Goal: Information Seeking & Learning: Learn about a topic

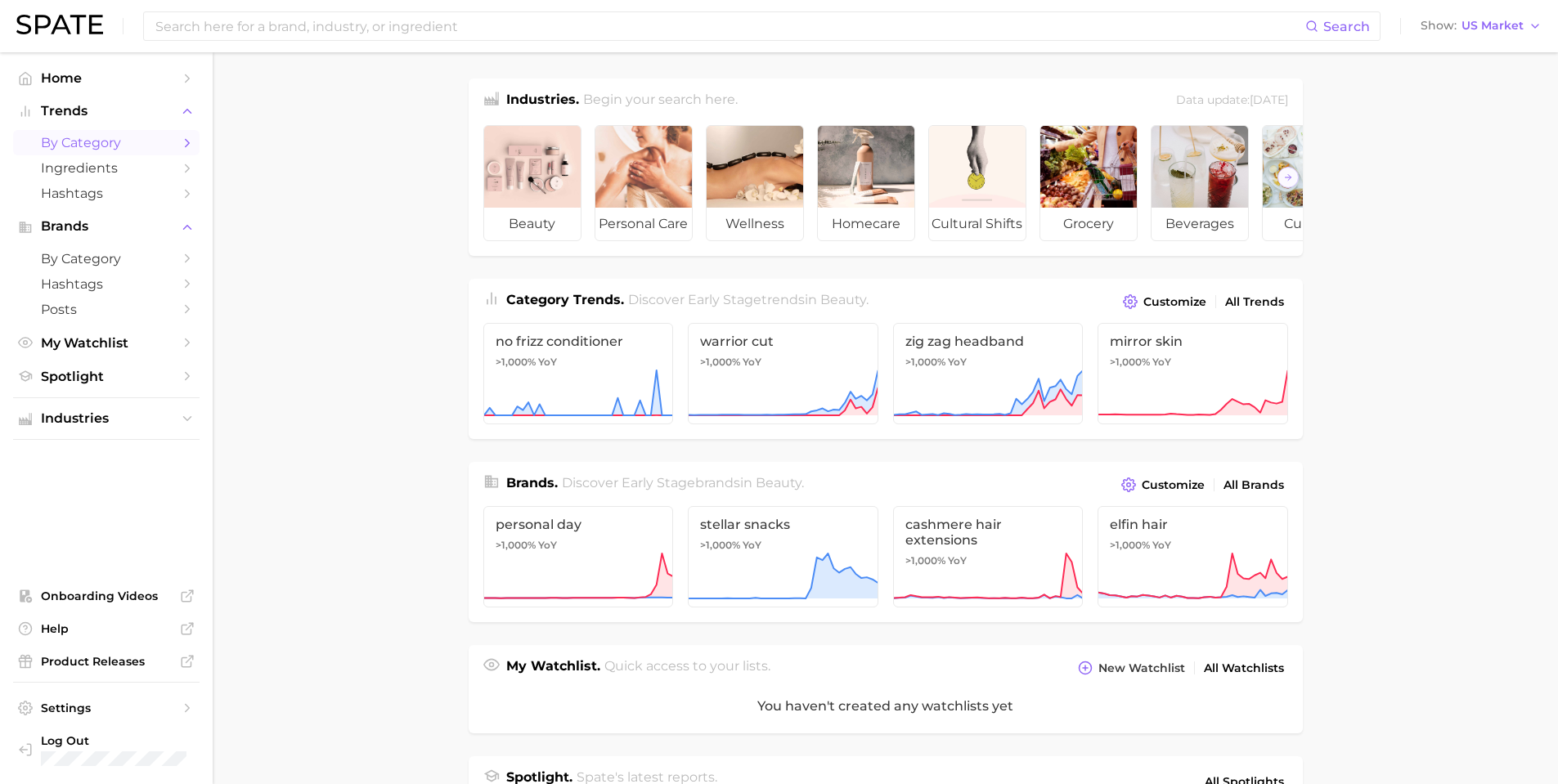
click at [87, 146] on span "by Category" at bounding box center [106, 142] width 131 height 15
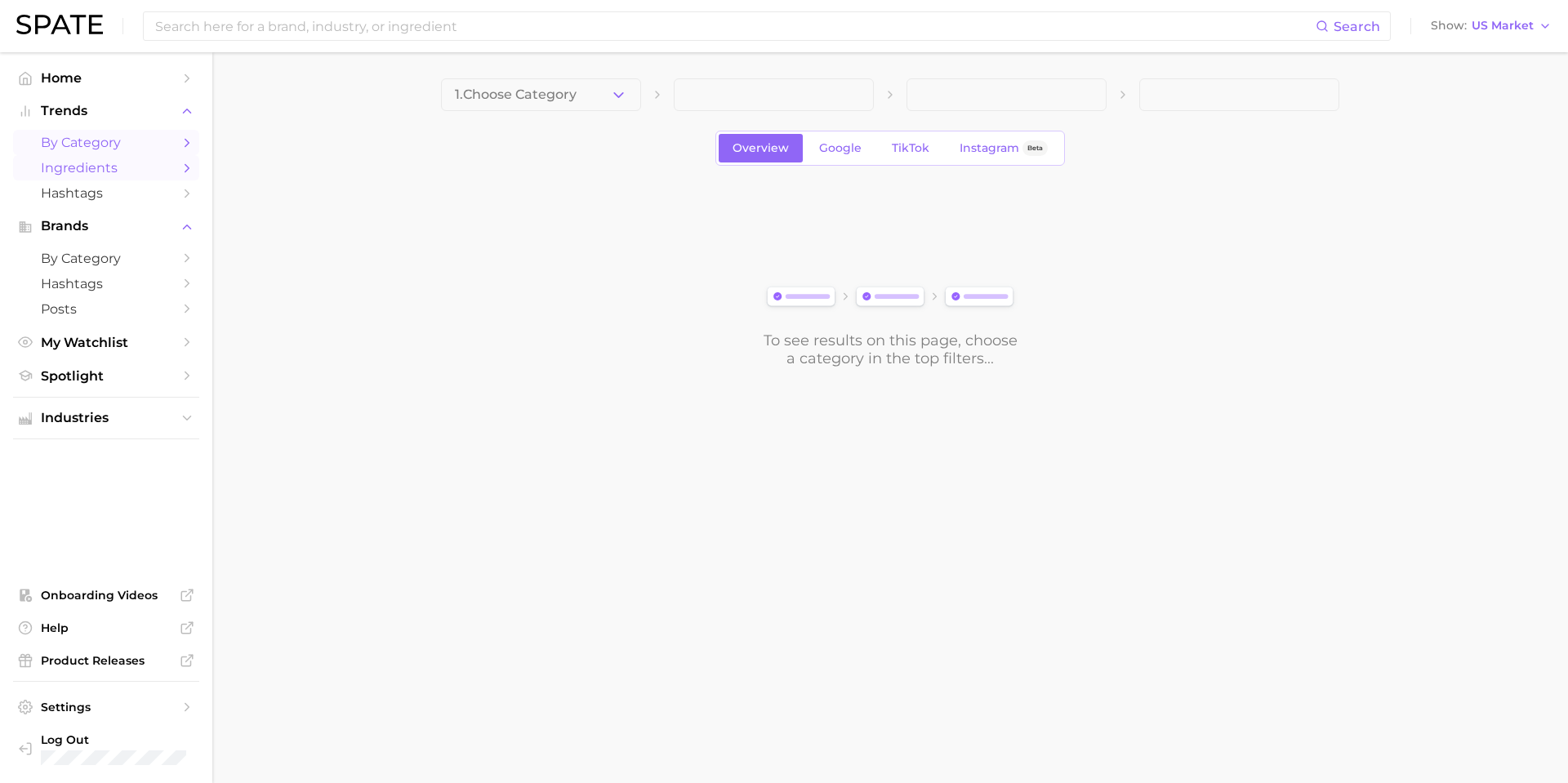
click at [70, 159] on link "Ingredients" at bounding box center [105, 167] width 186 height 26
click at [67, 247] on link "by Category" at bounding box center [105, 258] width 186 height 26
click at [66, 287] on span "Hashtags" at bounding box center [106, 284] width 131 height 15
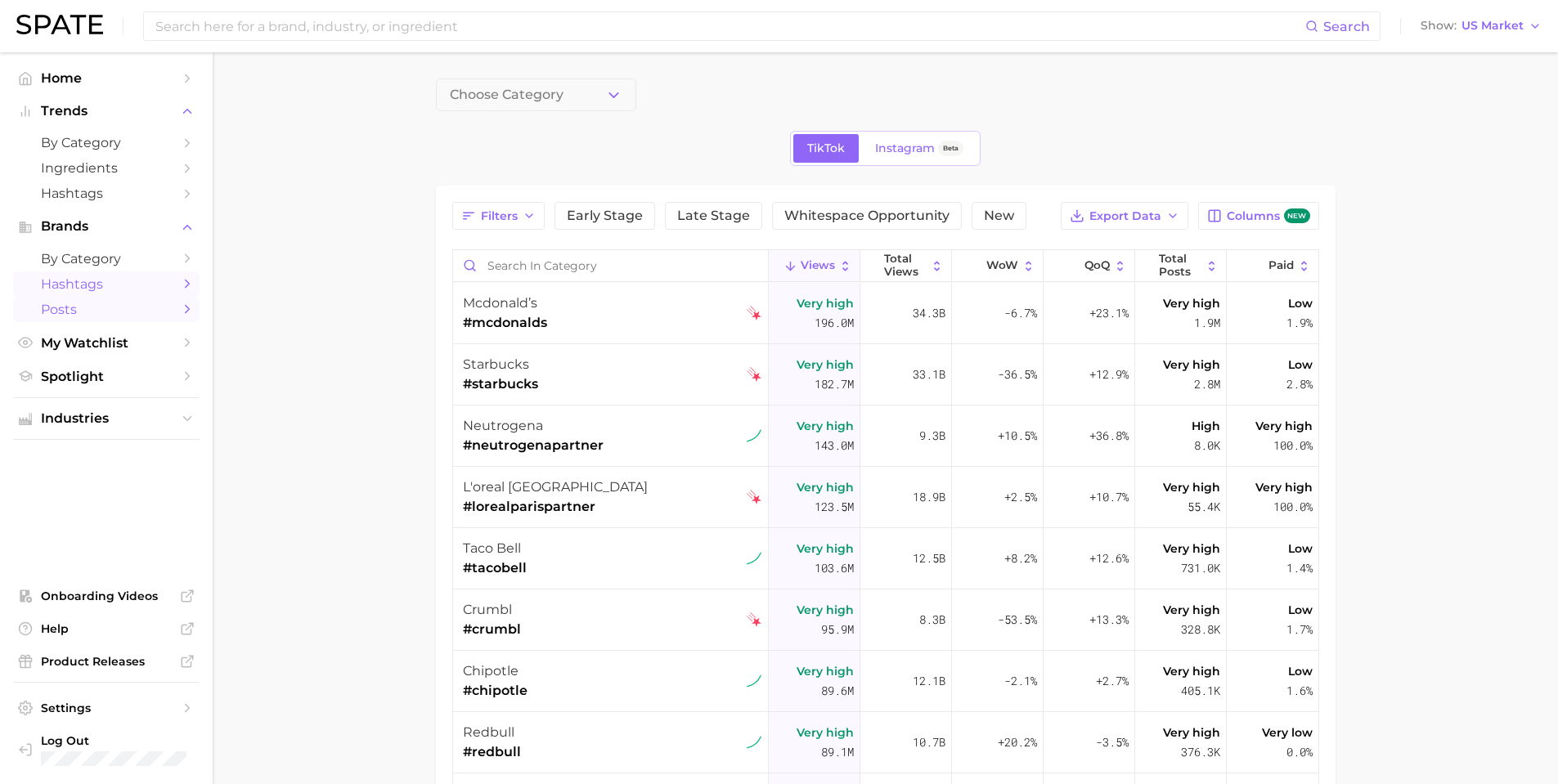
click at [73, 306] on span "Posts" at bounding box center [106, 309] width 131 height 15
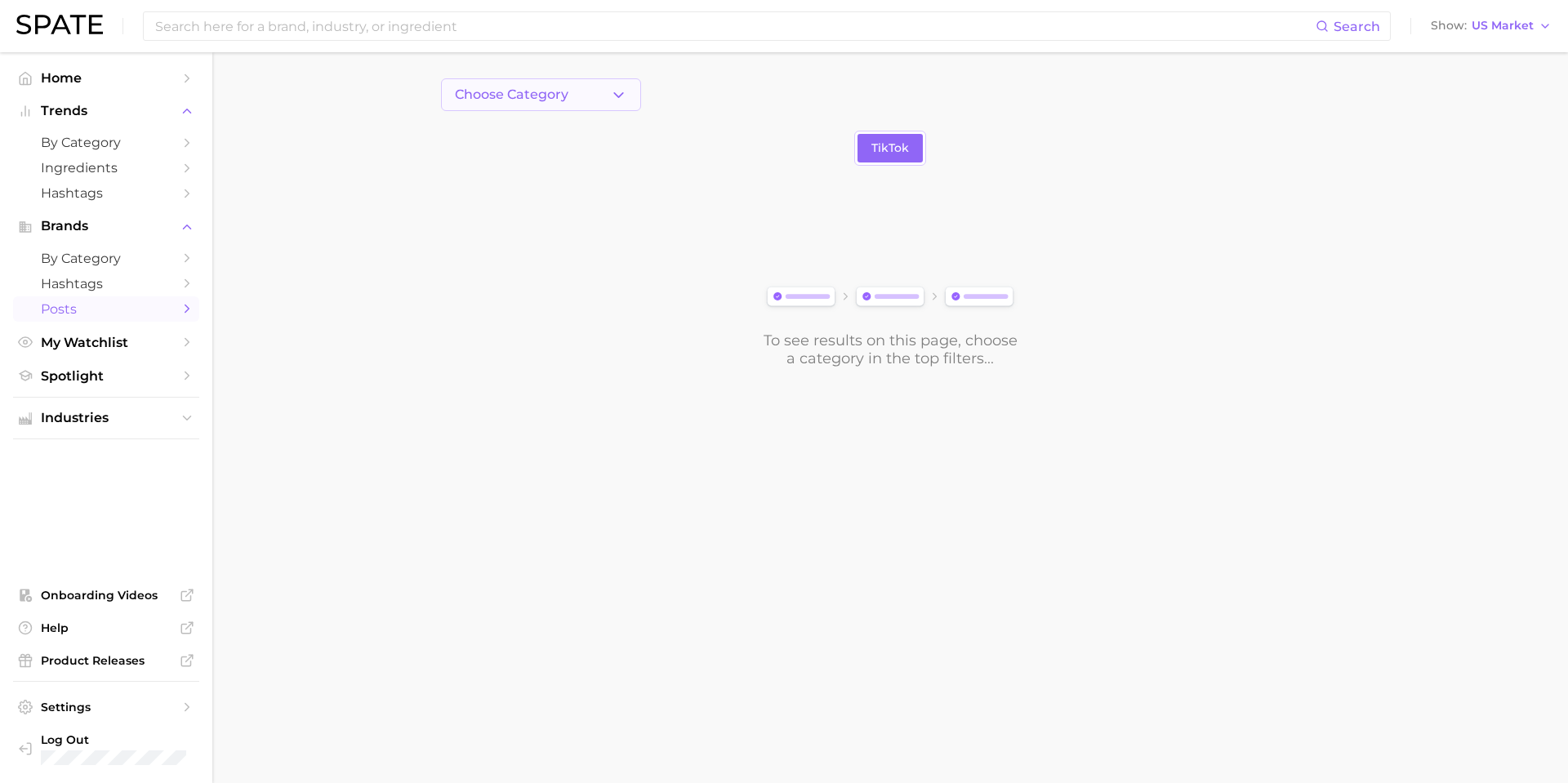
click at [553, 92] on span "Choose Category" at bounding box center [512, 94] width 114 height 14
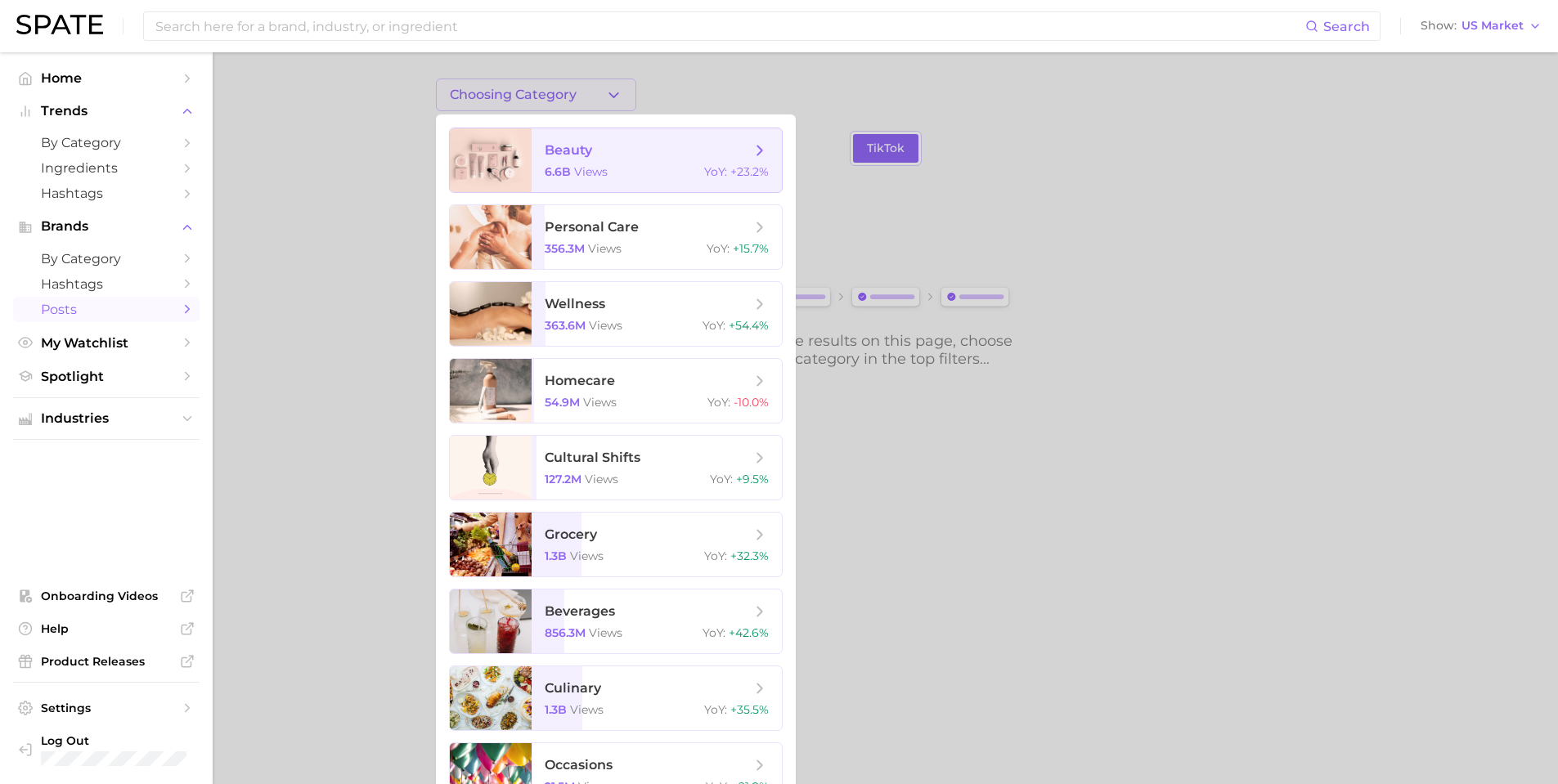
click at [576, 163] on span "beauty 6.6b views YoY : +23.2%" at bounding box center [656, 160] width 250 height 64
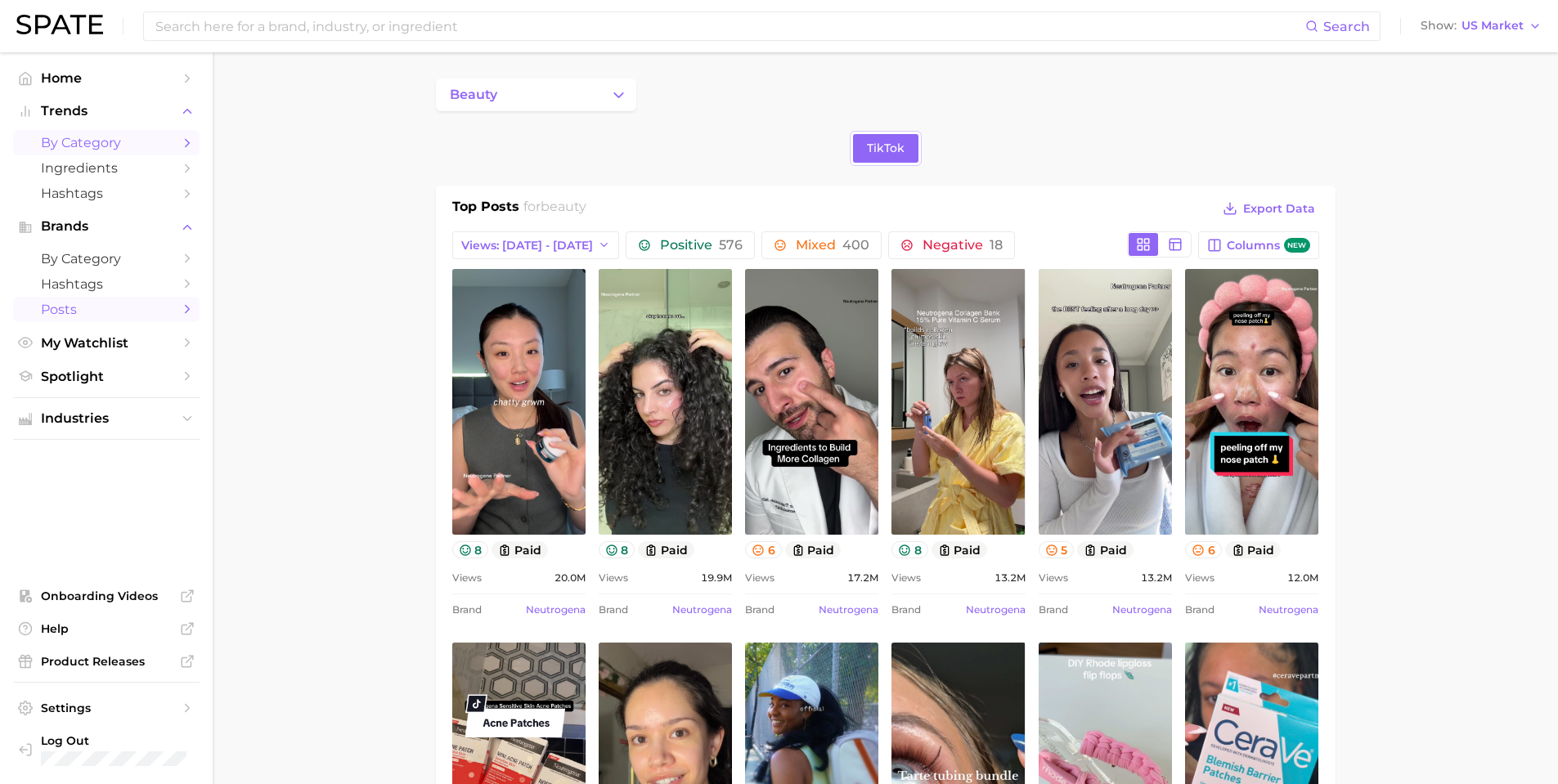
click at [114, 153] on link "by Category" at bounding box center [106, 143] width 186 height 26
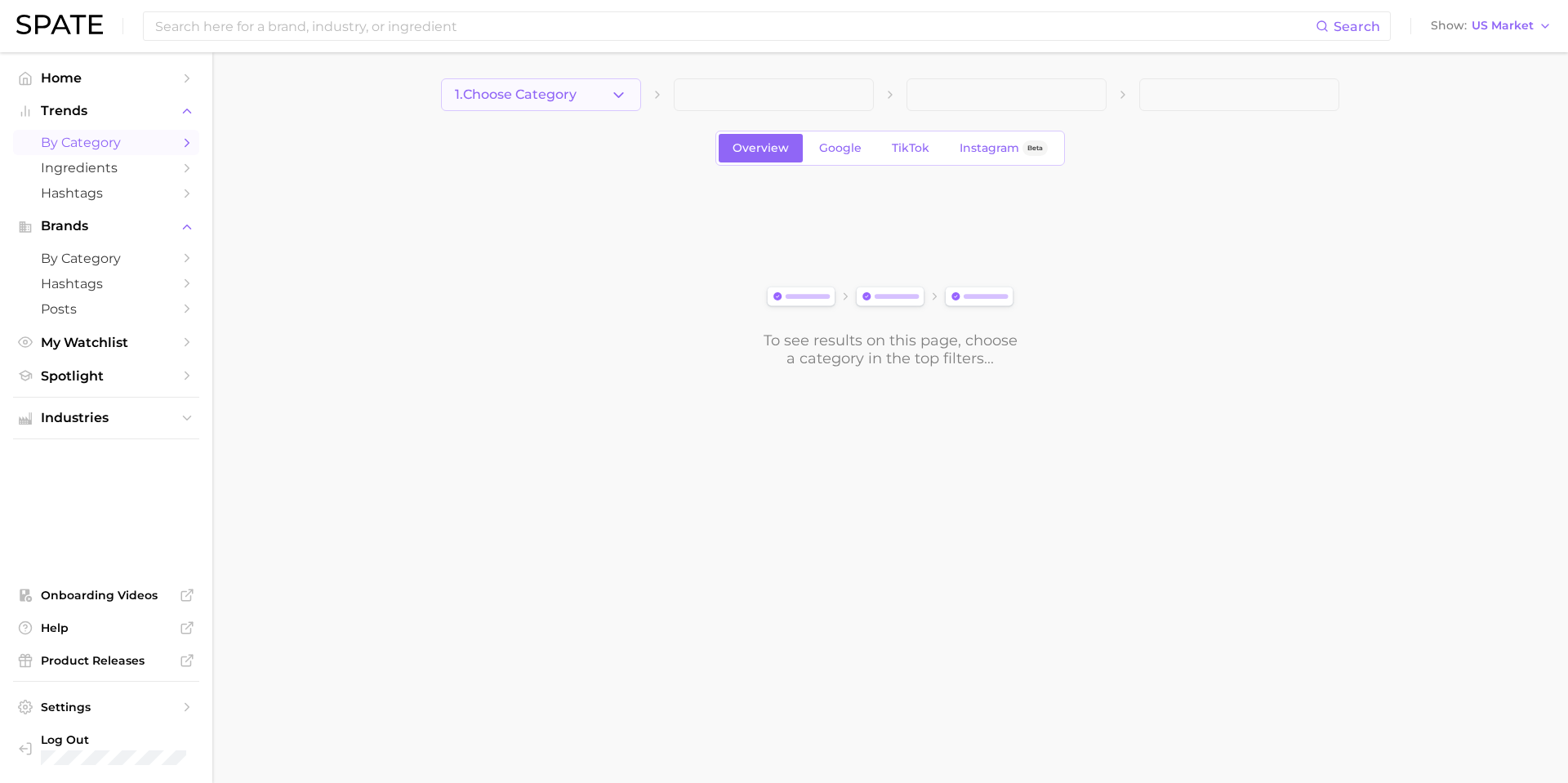
click at [497, 106] on button "1. Choose Category" at bounding box center [541, 94] width 200 height 32
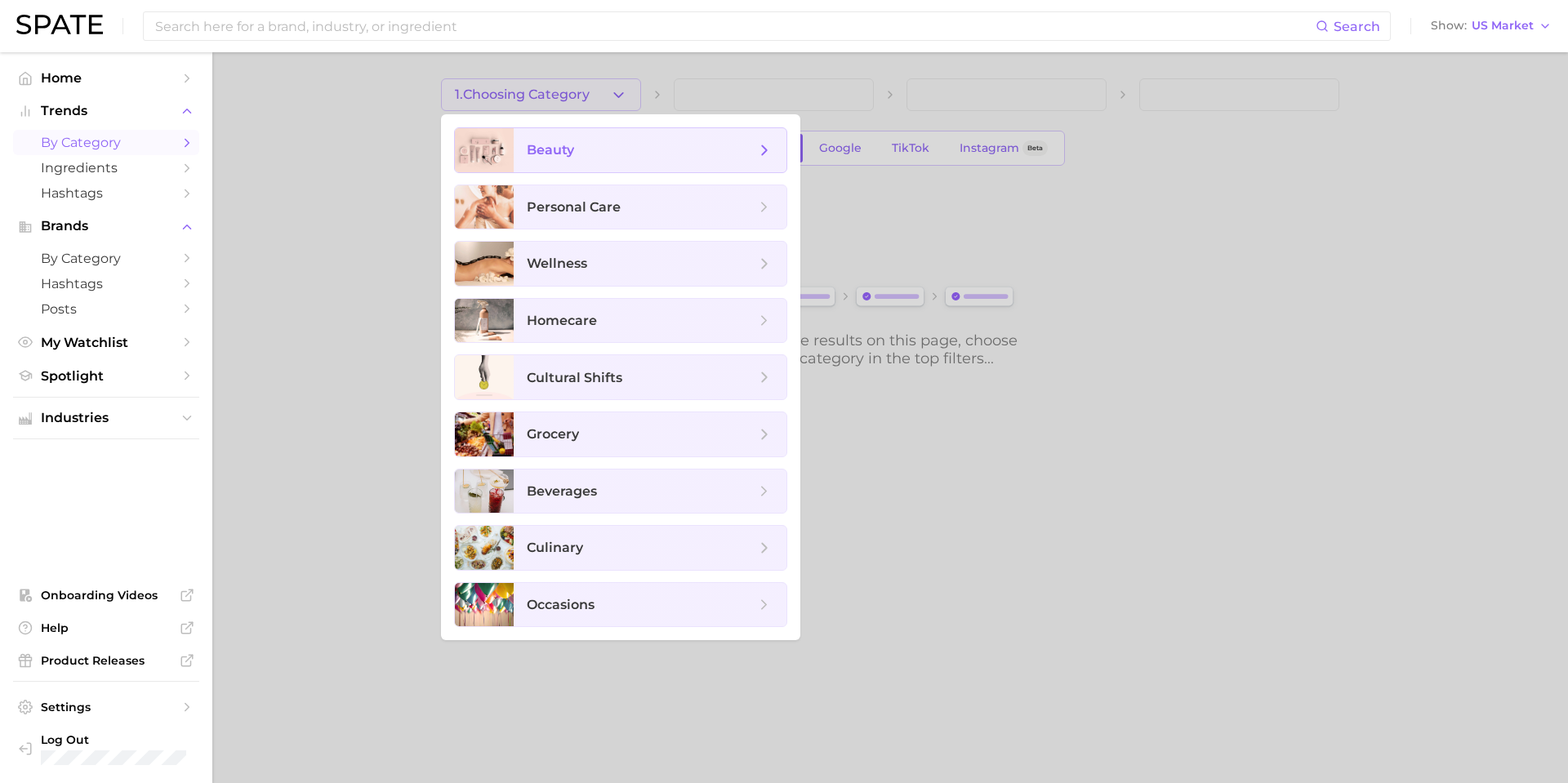
click at [620, 141] on span "beauty" at bounding box center [641, 150] width 229 height 18
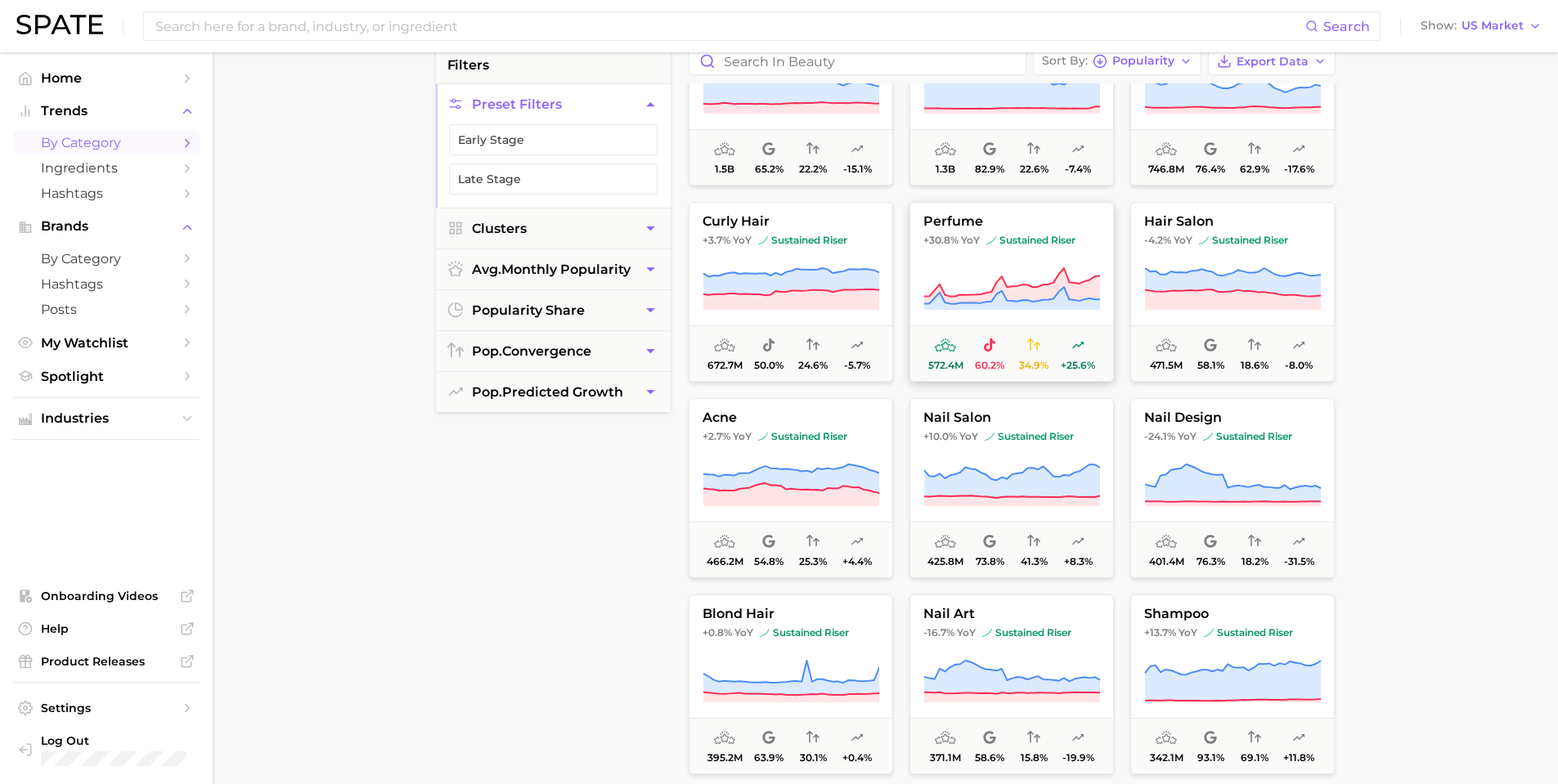
scroll to position [163, 0]
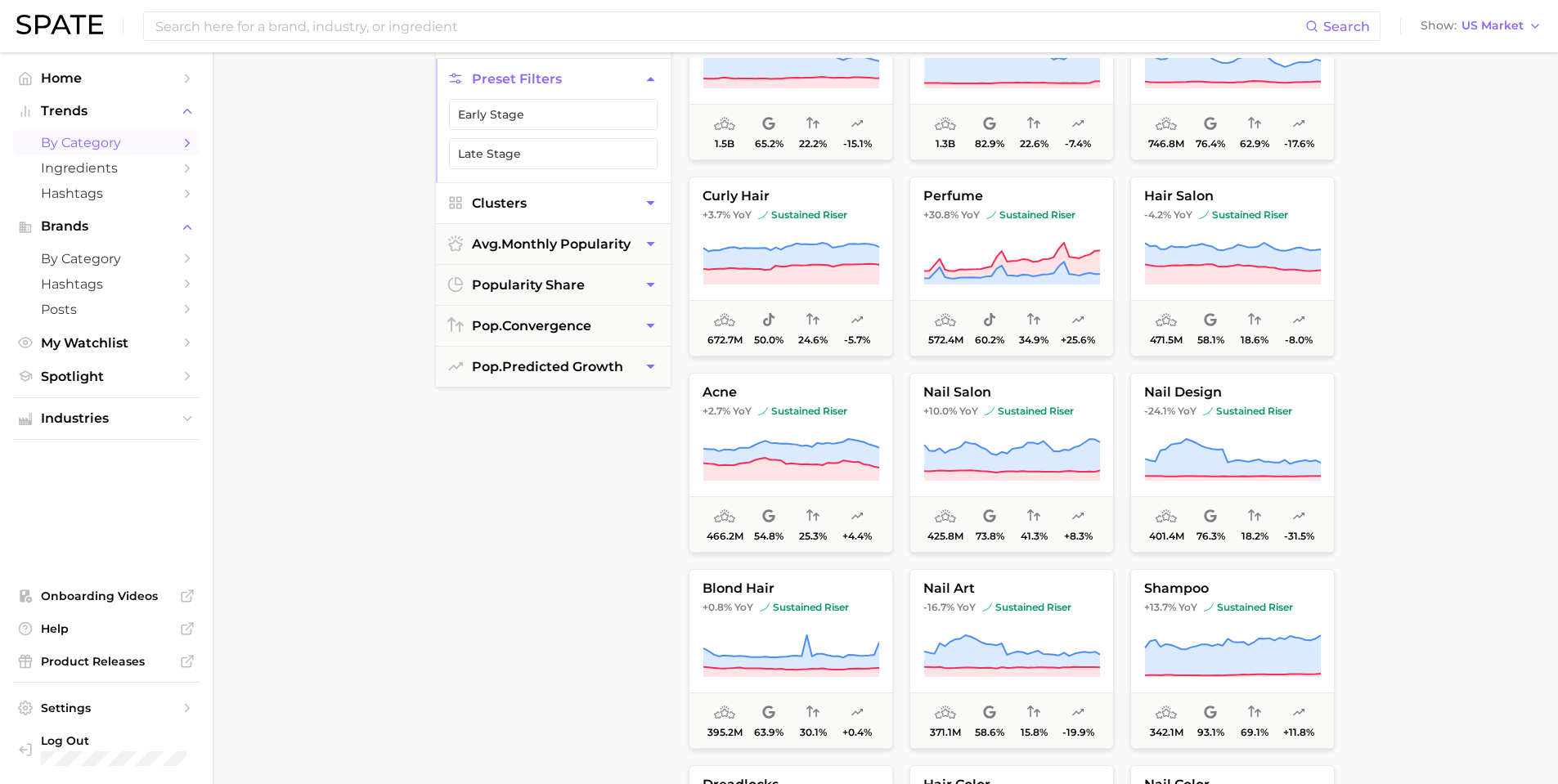
click at [616, 188] on button "Clusters" at bounding box center [553, 203] width 235 height 40
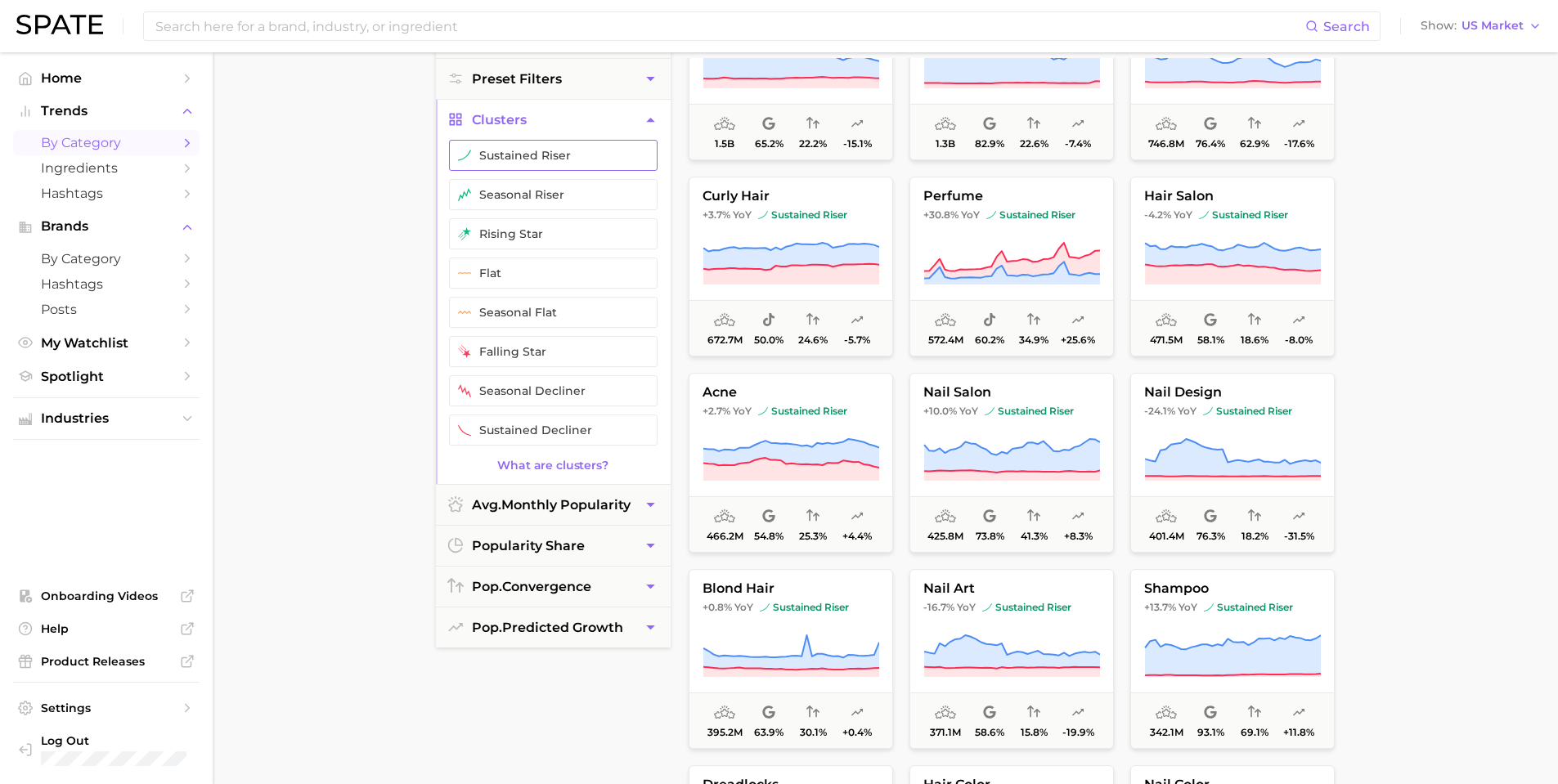
click at [514, 155] on button "sustained riser" at bounding box center [553, 155] width 209 height 31
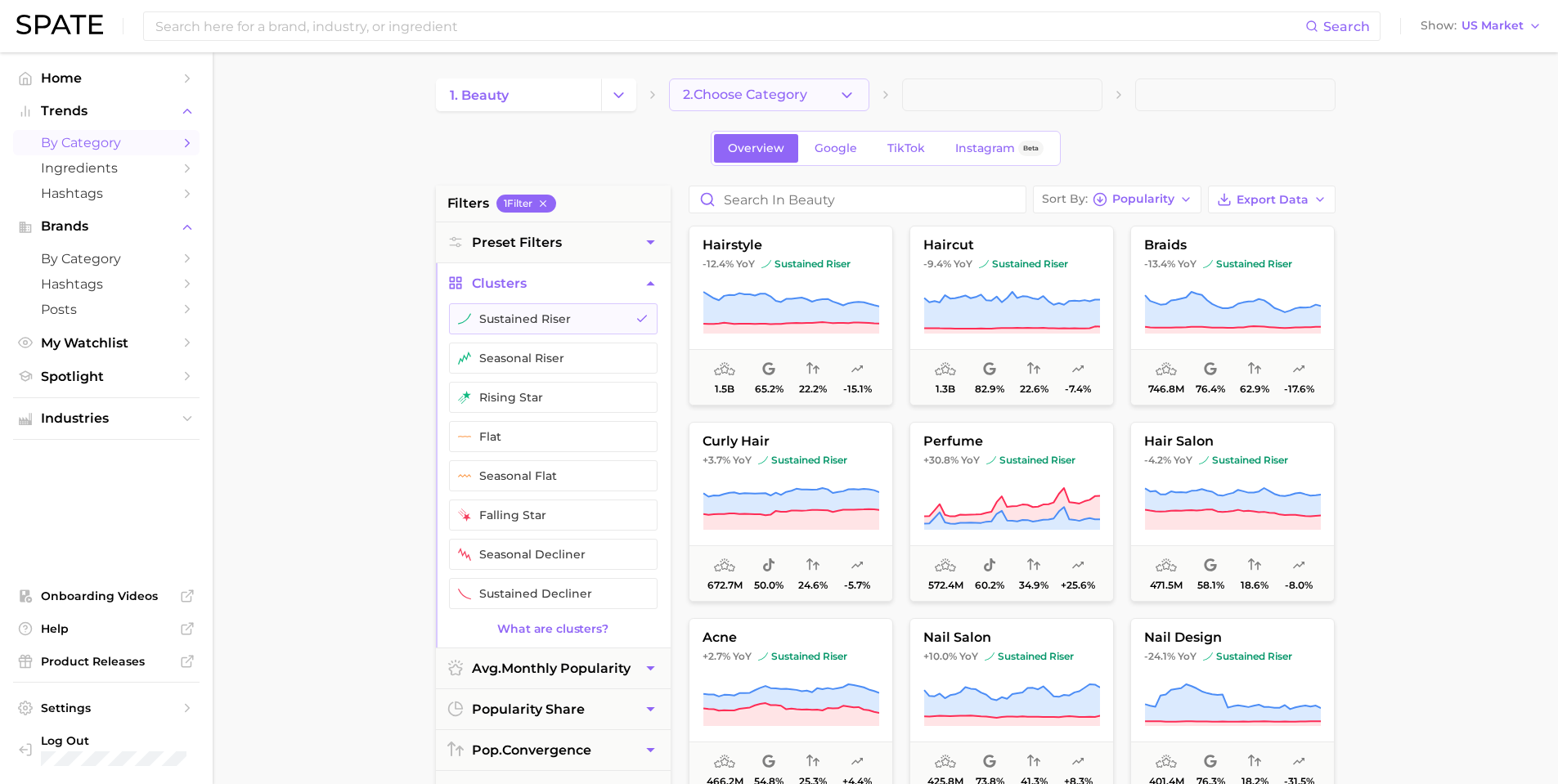
click at [828, 109] on button "2. Choose Category" at bounding box center [769, 94] width 200 height 32
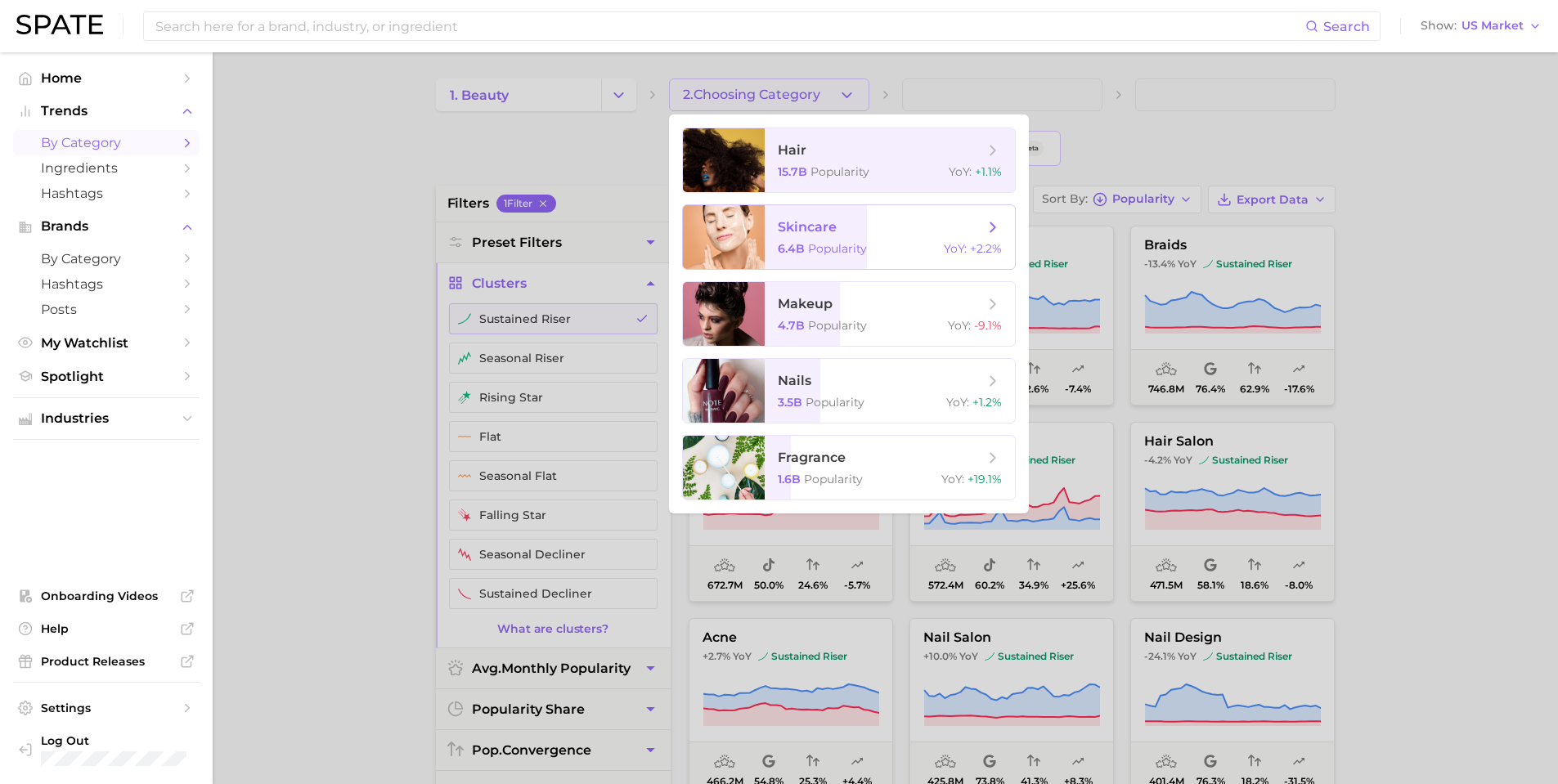
click at [826, 222] on span "skincare" at bounding box center [806, 226] width 59 height 15
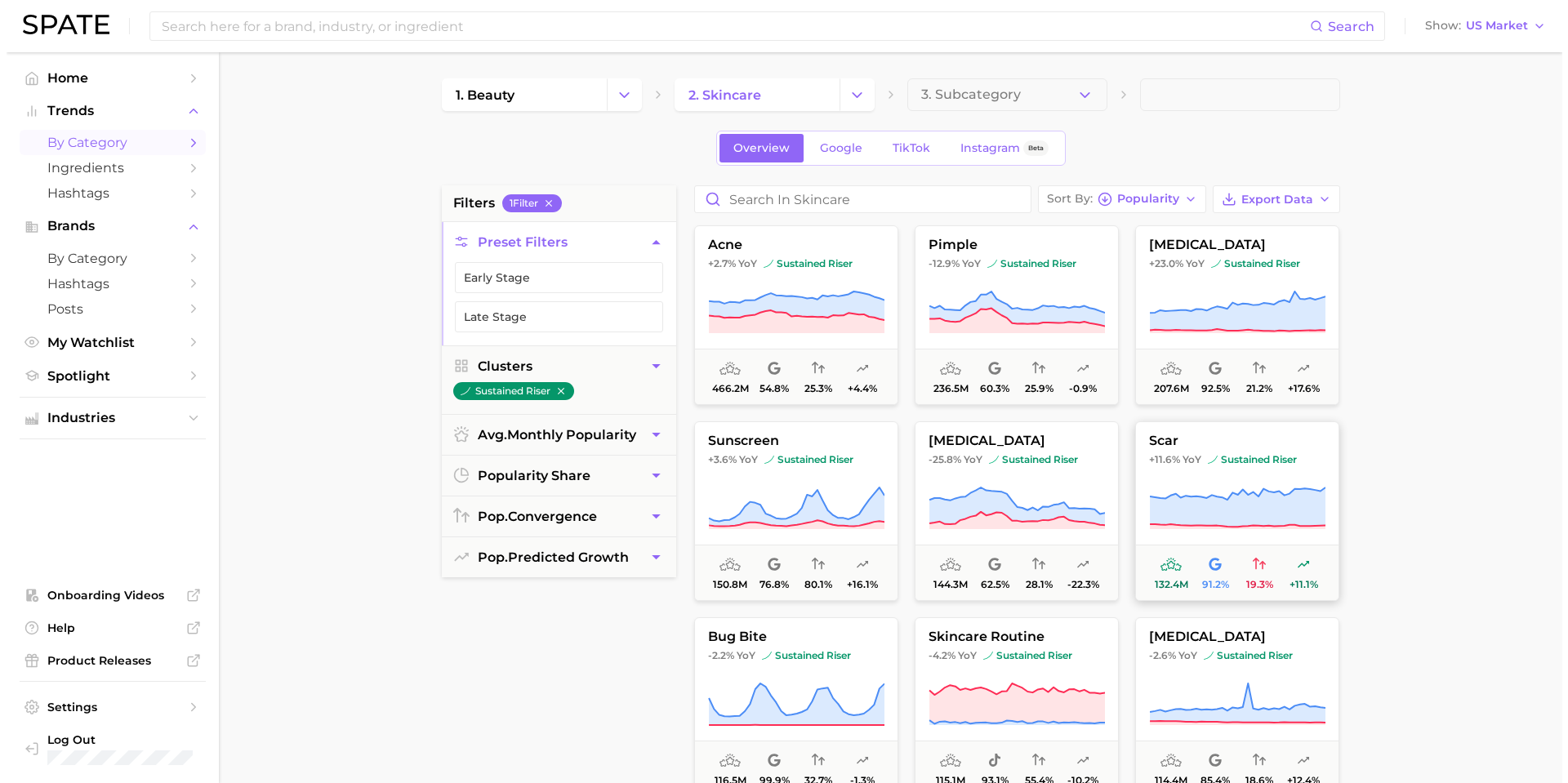
scroll to position [82, 0]
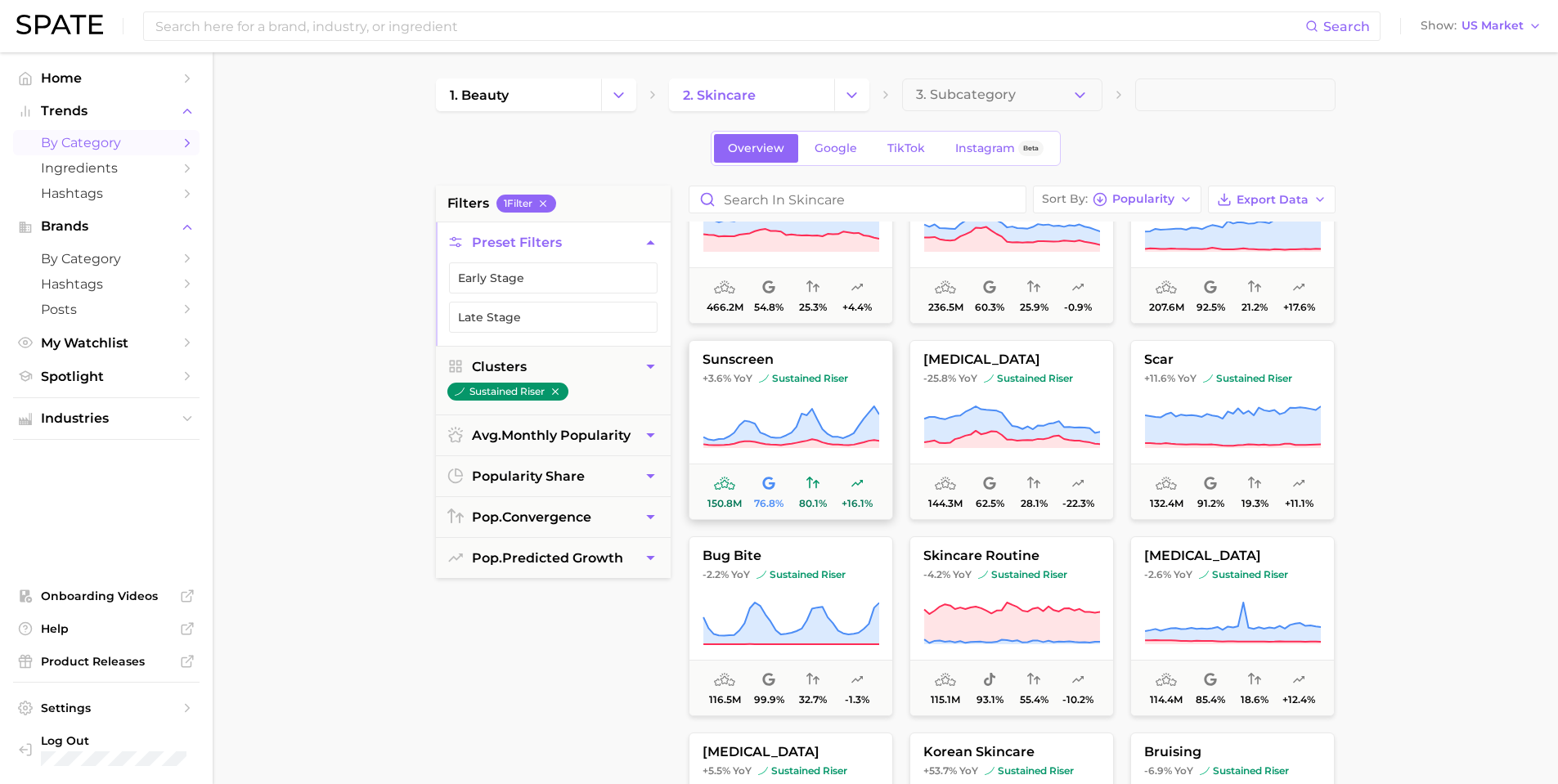
drag, startPoint x: 848, startPoint y: 413, endPoint x: 845, endPoint y: 455, distance: 42.1
click at [848, 413] on icon at bounding box center [790, 427] width 176 height 46
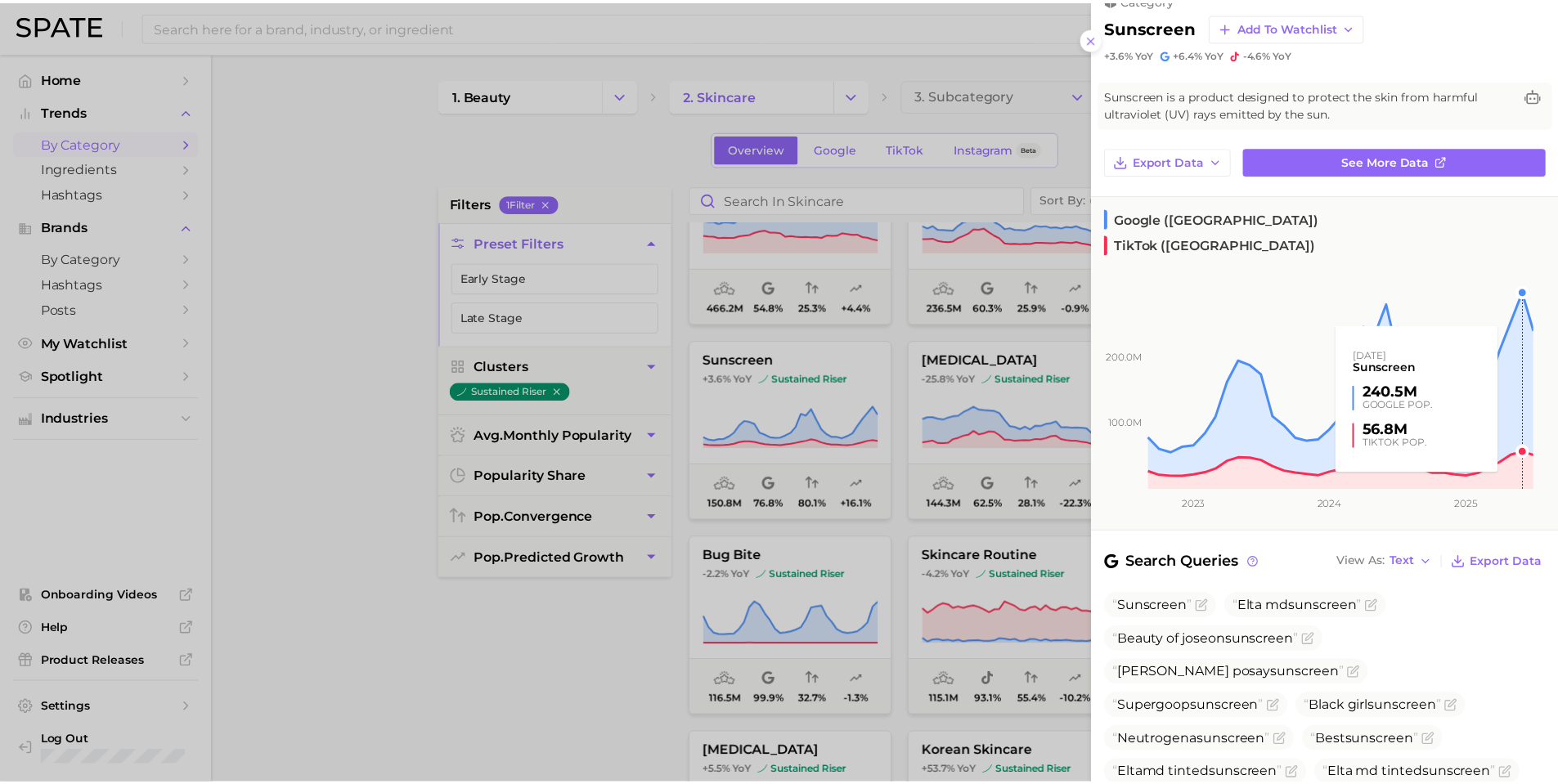
scroll to position [0, 0]
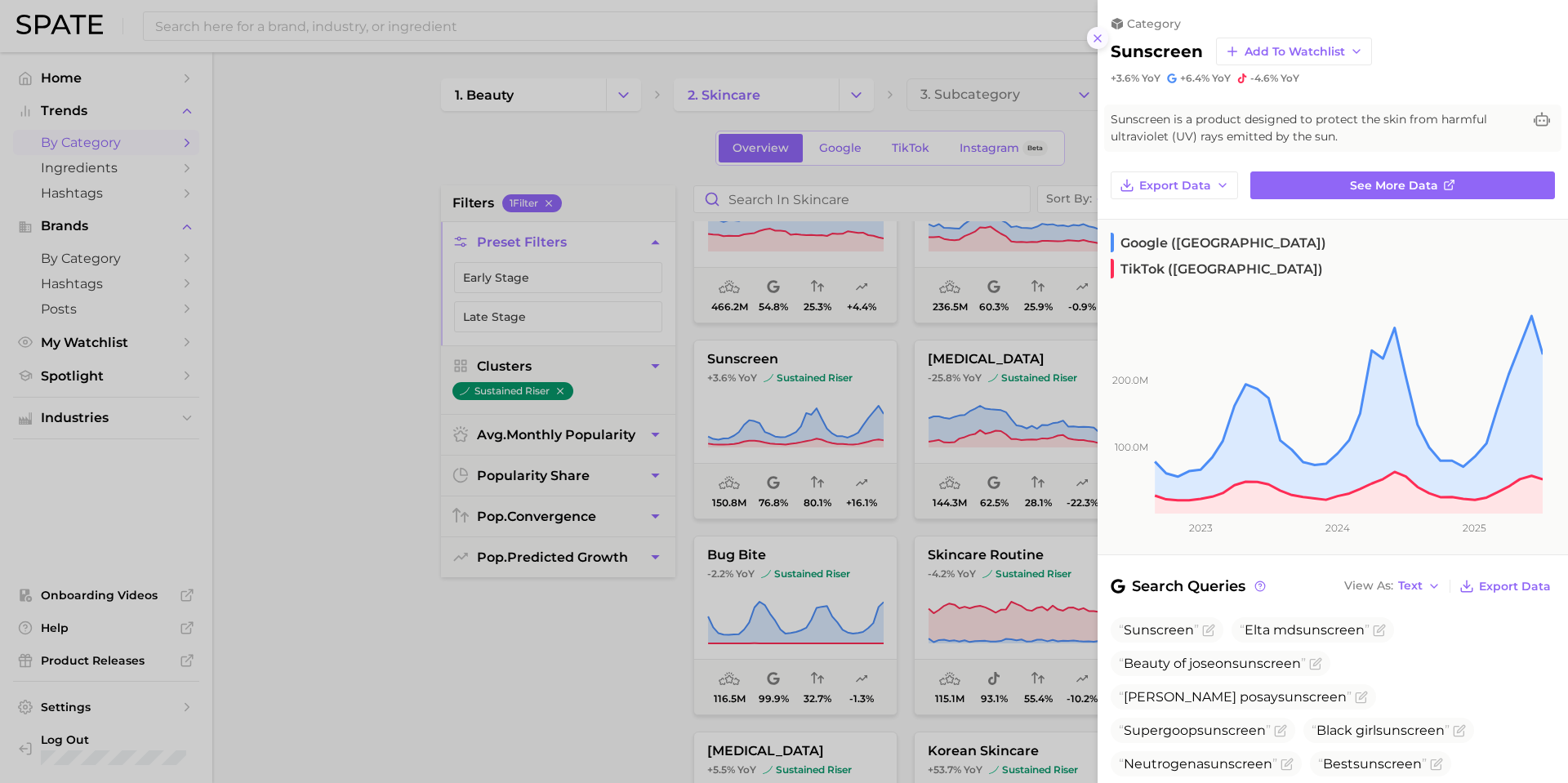
click at [1099, 45] on button at bounding box center [1098, 38] width 22 height 22
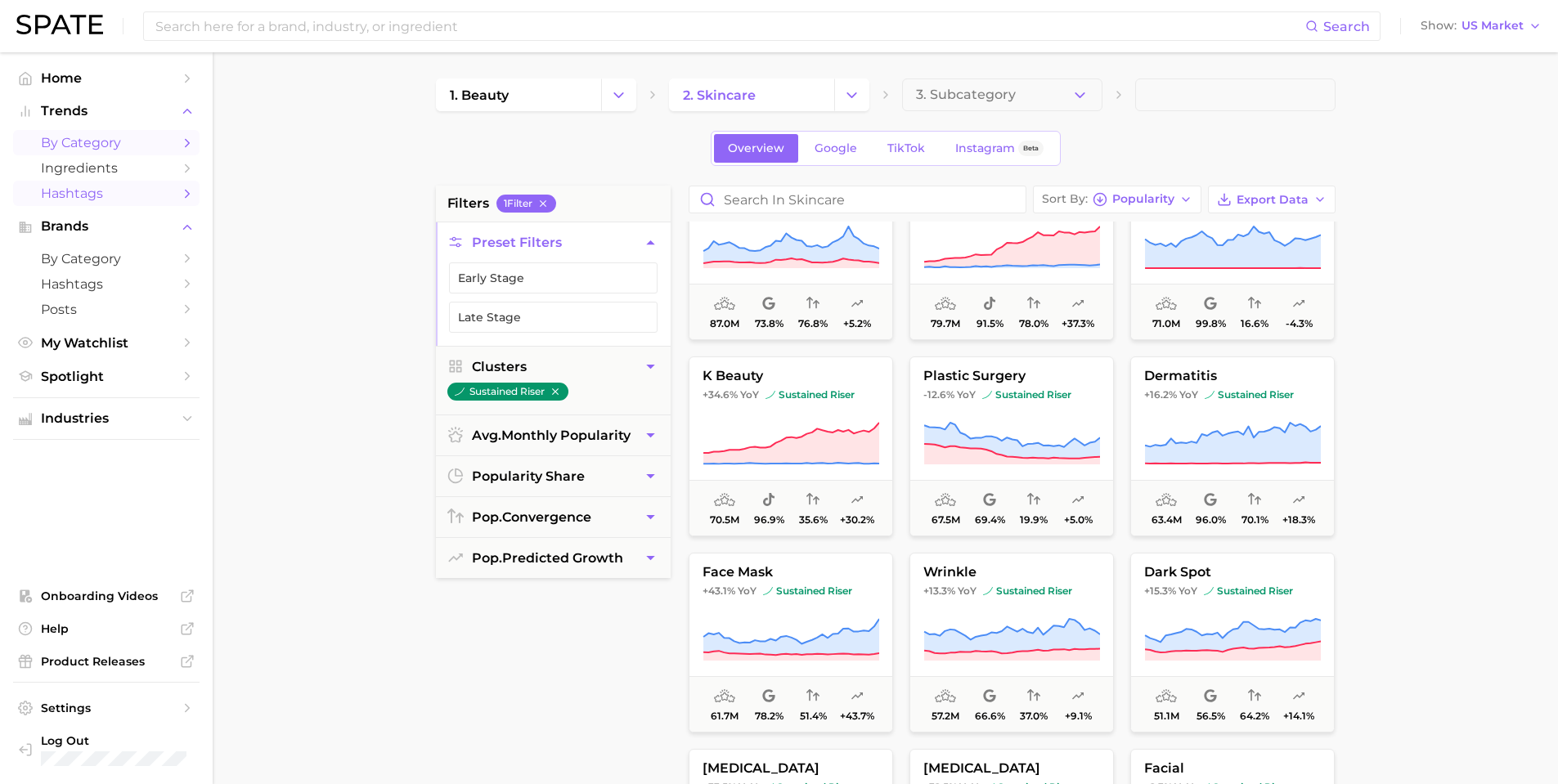
click at [95, 180] on link "Hashtags" at bounding box center [106, 193] width 186 height 26
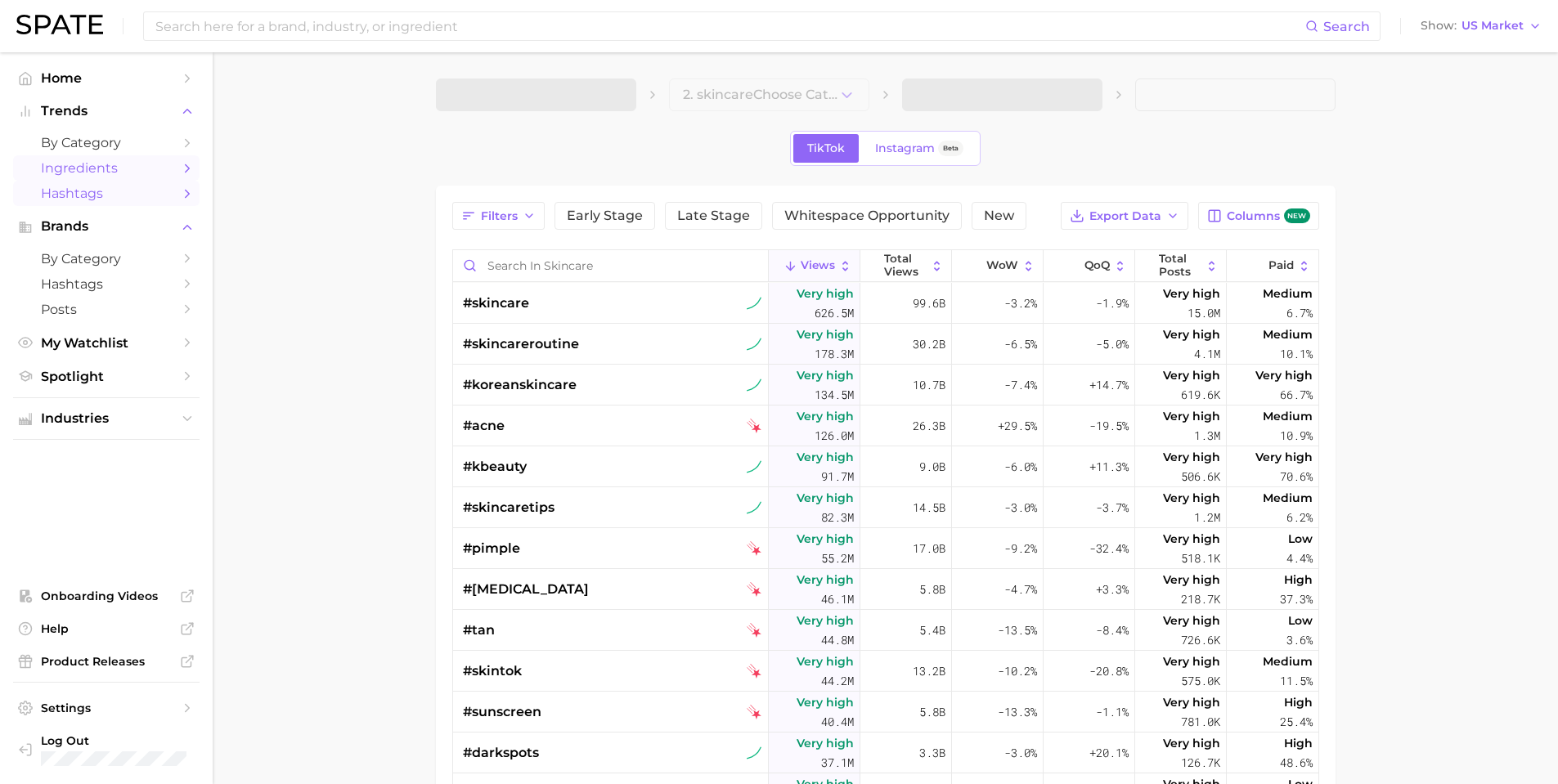
click at [103, 169] on span "Ingredients" at bounding box center [106, 168] width 131 height 15
